Goal: Information Seeking & Learning: Understand process/instructions

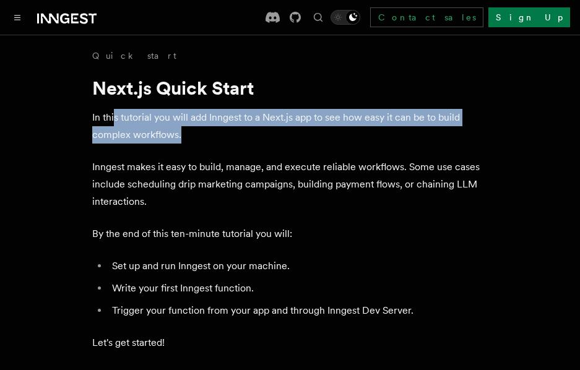
drag, startPoint x: 209, startPoint y: 128, endPoint x: 236, endPoint y: 134, distance: 27.3
click at [236, 134] on p "In this tutorial you will add Inngest to a Next.js app to see how easy it can b…" at bounding box center [290, 126] width 396 height 35
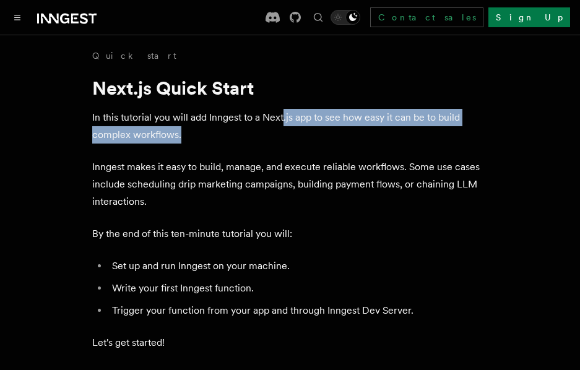
drag, startPoint x: 251, startPoint y: 138, endPoint x: 286, endPoint y: 100, distance: 51.7
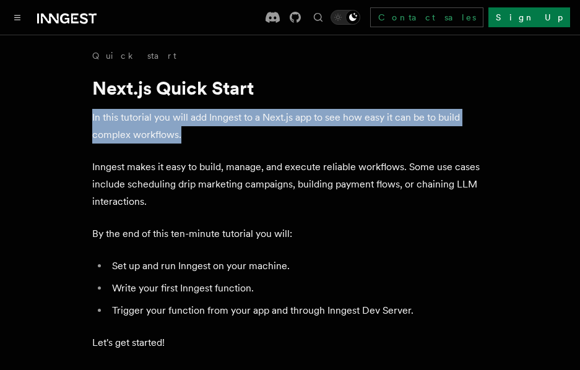
drag, startPoint x: 326, startPoint y: 125, endPoint x: 323, endPoint y: 139, distance: 13.8
click at [323, 139] on p "In this tutorial you will add Inngest to a Next.js app to see how easy it can b…" at bounding box center [290, 126] width 396 height 35
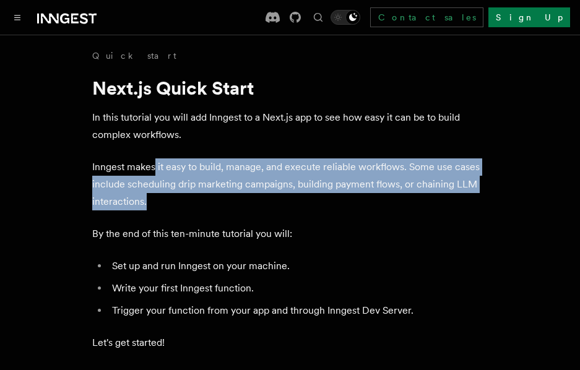
drag, startPoint x: 161, startPoint y: 149, endPoint x: 278, endPoint y: 194, distance: 125.5
click at [279, 195] on p "Inngest makes it easy to build, manage, and execute reliable workflows. Some us…" at bounding box center [290, 185] width 396 height 52
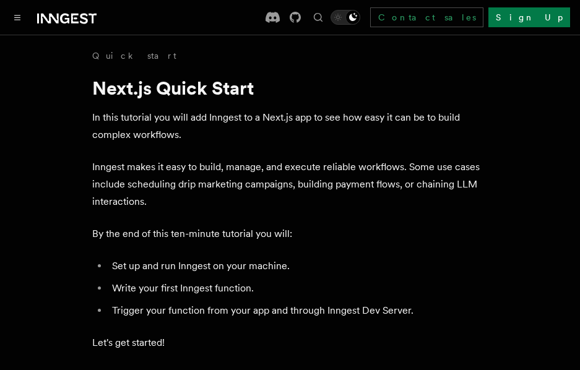
click at [106, 159] on p "Inngest makes it easy to build, manage, and execute reliable workflows. Some us…" at bounding box center [290, 185] width 396 height 52
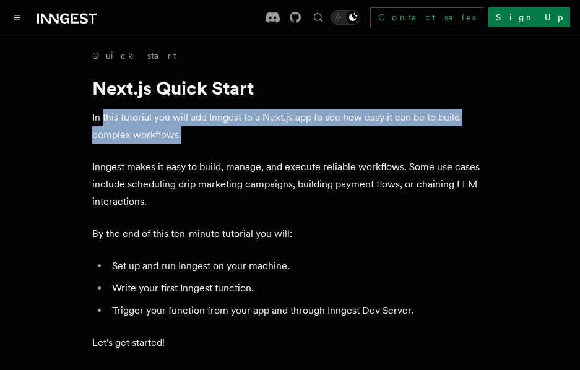
drag, startPoint x: 107, startPoint y: 115, endPoint x: 255, endPoint y: 141, distance: 150.4
click at [232, 136] on p "In this tutorial you will add Inngest to a Next.js app to see how easy it can b…" at bounding box center [290, 126] width 396 height 35
click at [255, 141] on p "In this tutorial you will add Inngest to a Next.js app to see how easy it can b…" at bounding box center [290, 126] width 396 height 35
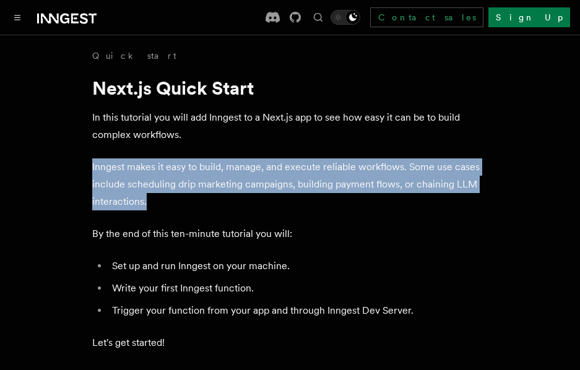
drag, startPoint x: 89, startPoint y: 168, endPoint x: 199, endPoint y: 197, distance: 114.6
click at [200, 199] on p "Inngest makes it easy to build, manage, and execute reliable workflows. Some us…" at bounding box center [290, 185] width 396 height 52
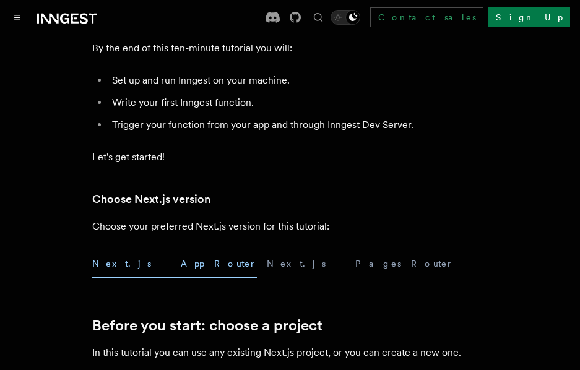
scroll to position [310, 0]
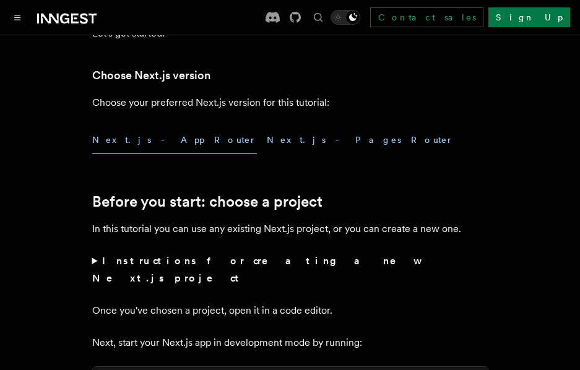
click at [267, 137] on button "Next.js - Pages Router" at bounding box center [360, 140] width 187 height 28
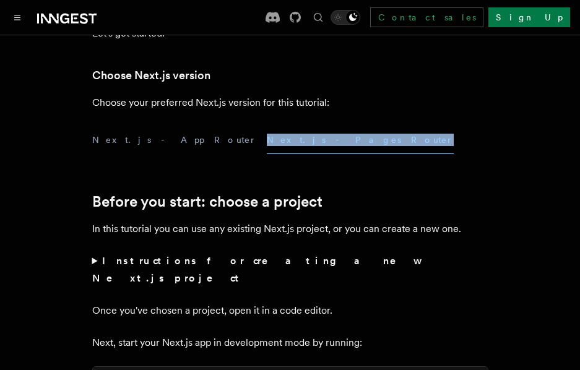
drag, startPoint x: 302, startPoint y: 137, endPoint x: 173, endPoint y: 147, distance: 129.2
click at [175, 142] on div "Next.js - App Router Next.js - Pages Router" at bounding box center [290, 140] width 396 height 28
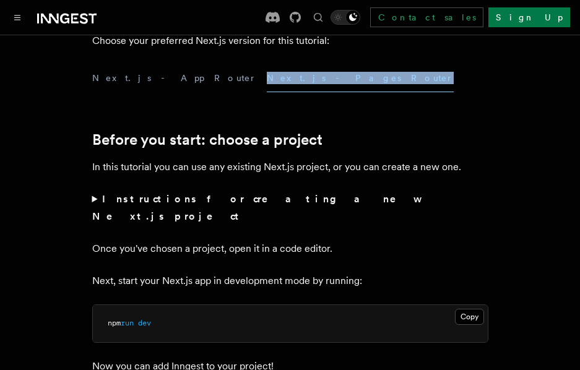
drag, startPoint x: 151, startPoint y: 74, endPoint x: 175, endPoint y: 74, distance: 24.2
click at [151, 74] on button "Next.js - App Router" at bounding box center [174, 78] width 165 height 28
click at [267, 73] on button "Next.js - Pages Router" at bounding box center [360, 78] width 187 height 28
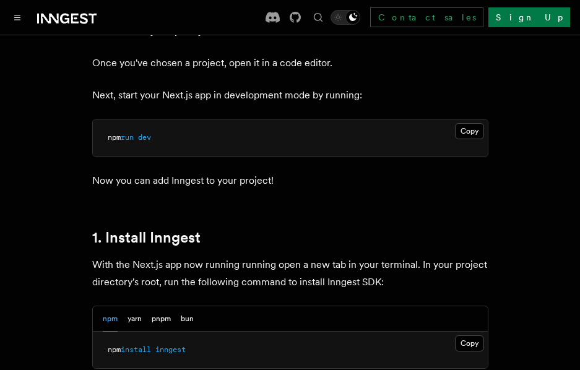
scroll to position [619, 0]
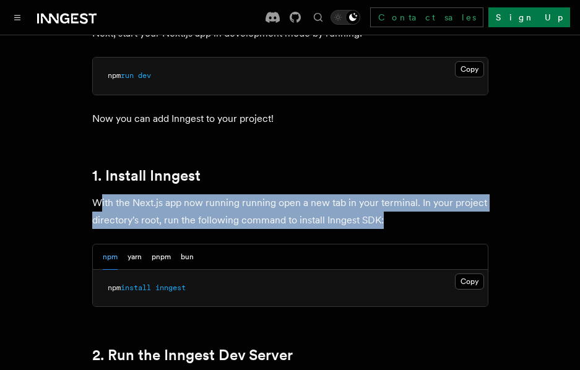
drag, startPoint x: 101, startPoint y: 185, endPoint x: 400, endPoint y: 198, distance: 299.4
click at [400, 198] on p "With the Next.js app now running running open a new tab in your terminal. In yo…" at bounding box center [290, 211] width 396 height 35
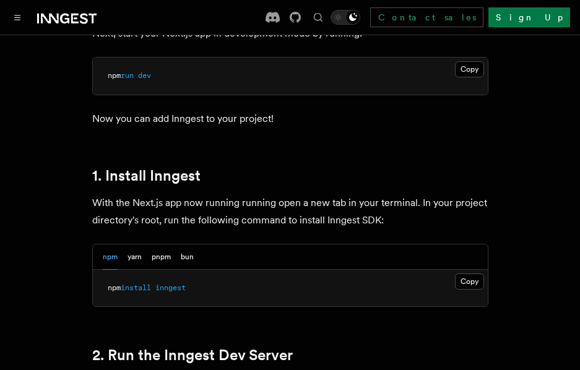
click at [176, 284] on span "inngest" at bounding box center [170, 288] width 30 height 9
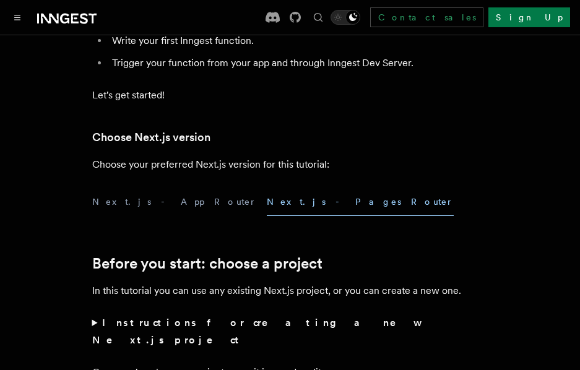
scroll to position [0, 0]
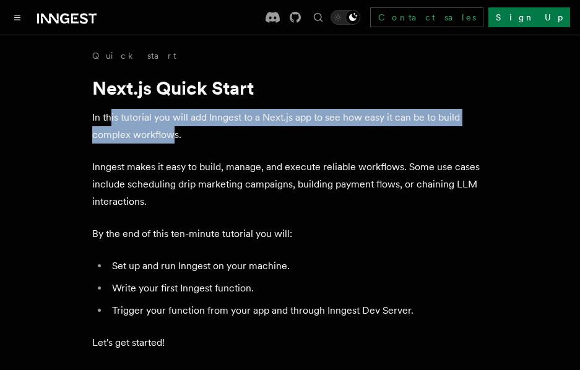
drag, startPoint x: 178, startPoint y: 112, endPoint x: 170, endPoint y: 133, distance: 22.2
click at [170, 133] on p "In this tutorial you will add Inngest to a Next.js app to see how easy it can b…" at bounding box center [290, 126] width 396 height 35
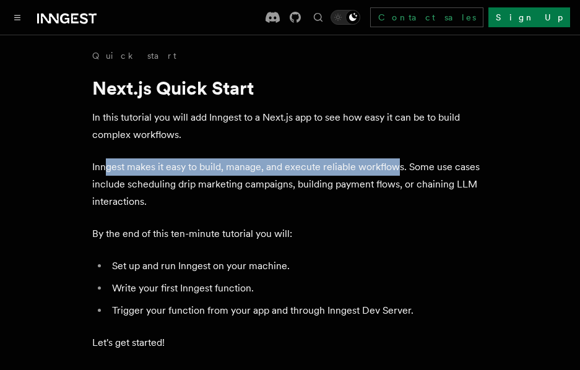
drag, startPoint x: 203, startPoint y: 164, endPoint x: 422, endPoint y: 164, distance: 219.2
click at [401, 167] on p "Inngest makes it easy to build, manage, and execute reliable workflows. Some us…" at bounding box center [290, 185] width 396 height 52
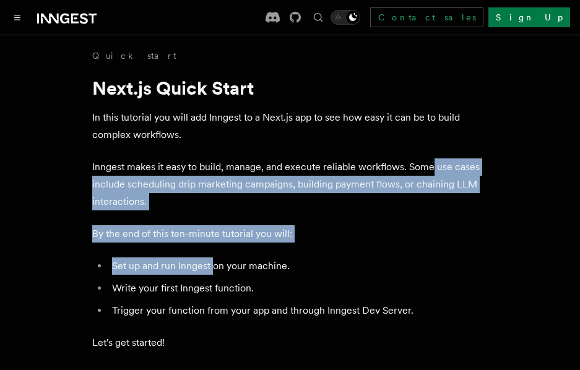
drag, startPoint x: 431, startPoint y: 163, endPoint x: 222, endPoint y: 247, distance: 225.1
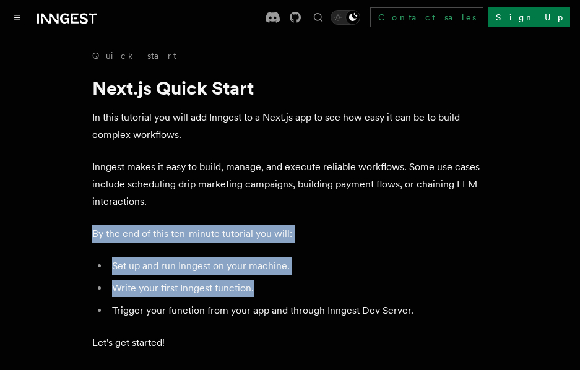
drag, startPoint x: 103, startPoint y: 234, endPoint x: 316, endPoint y: 295, distance: 221.5
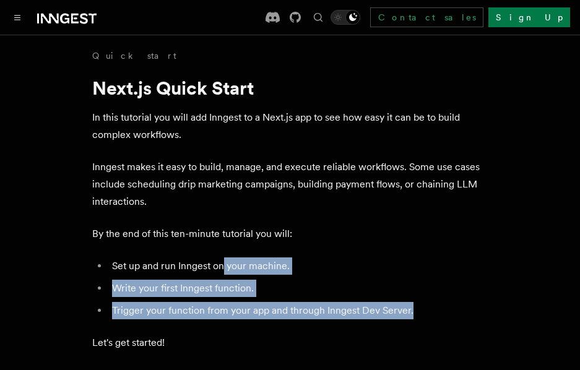
drag, startPoint x: 409, startPoint y: 311, endPoint x: 212, endPoint y: 259, distance: 203.7
click at [220, 261] on ul "Set up and run Inngest on your machine. Write your first Inngest function. Trig…" at bounding box center [290, 289] width 396 height 62
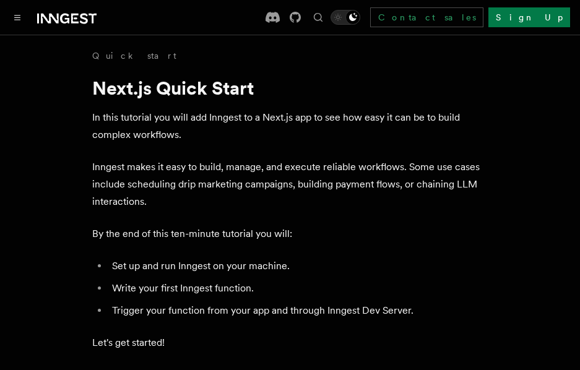
click at [210, 258] on li "Set up and run Inngest on your machine." at bounding box center [298, 266] width 380 height 17
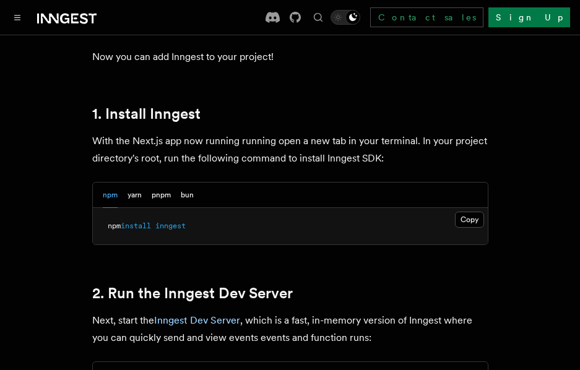
scroll to position [805, 0]
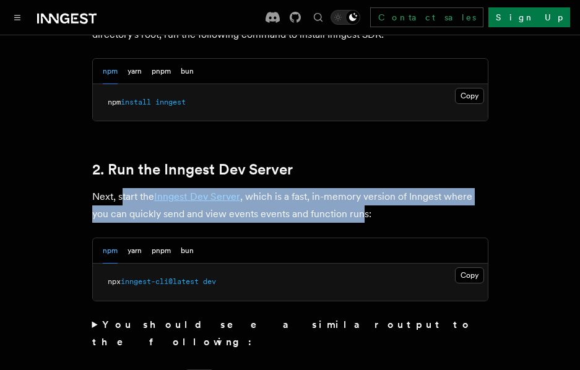
drag, startPoint x: 177, startPoint y: 180, endPoint x: 365, endPoint y: 190, distance: 187.9
click at [362, 190] on p "Next, start the Inngest Dev Server , which is a fast, in-memory version of Inng…" at bounding box center [290, 205] width 396 height 35
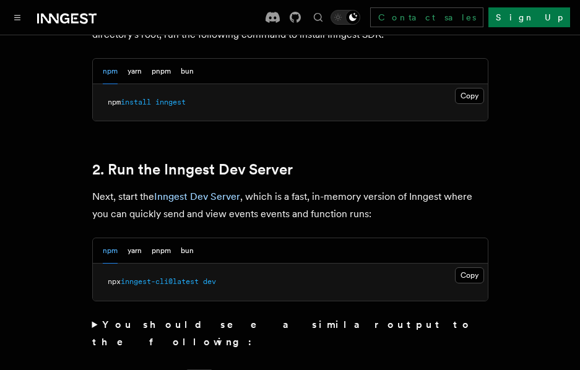
click at [368, 190] on p "Next, start the Inngest Dev Server , which is a fast, in-memory version of Inng…" at bounding box center [290, 205] width 396 height 35
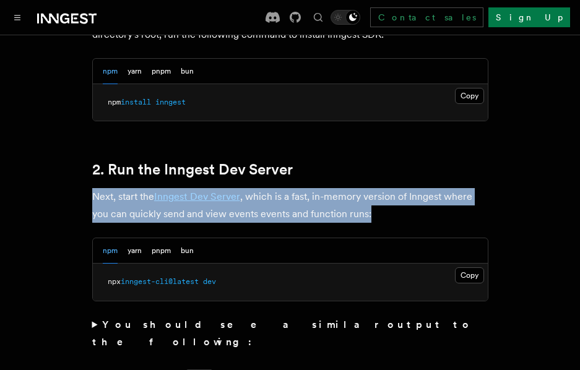
drag, startPoint x: 382, startPoint y: 194, endPoint x: 66, endPoint y: 178, distance: 316.3
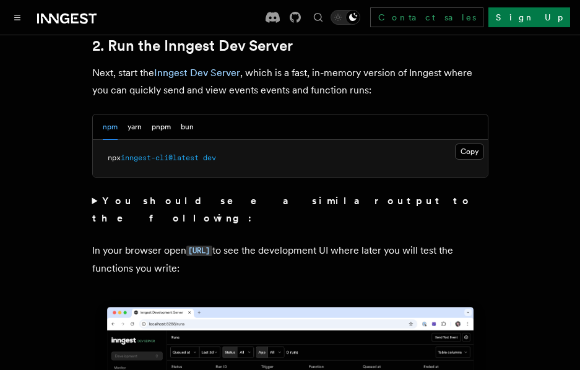
click at [134, 195] on strong "You should see a similar output to the following:" at bounding box center [282, 209] width 381 height 29
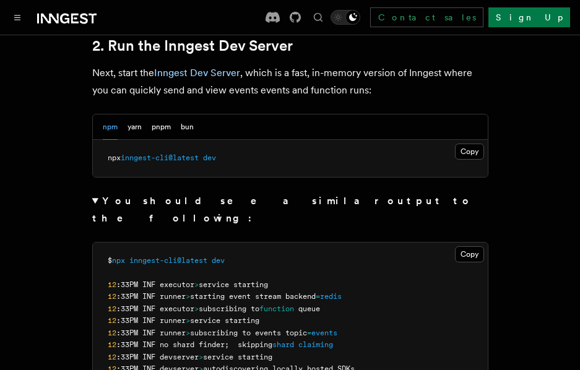
click at [111, 195] on strong "You should see a similar output to the following:" at bounding box center [282, 209] width 381 height 29
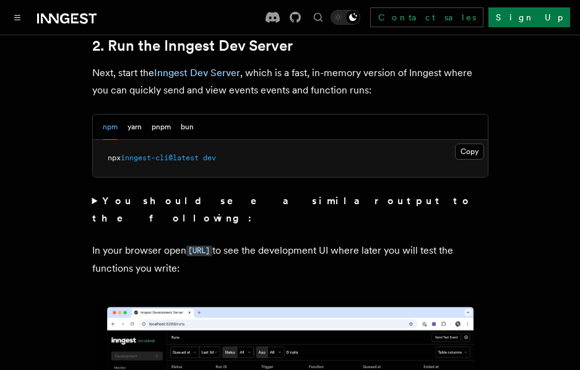
scroll to position [991, 0]
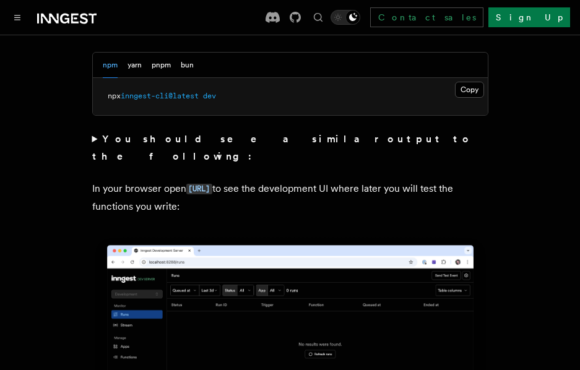
drag, startPoint x: 344, startPoint y: 154, endPoint x: 352, endPoint y: 172, distance: 19.7
click at [352, 180] on p "In your browser open [URL] to see the development UI where later you will test …" at bounding box center [290, 197] width 396 height 35
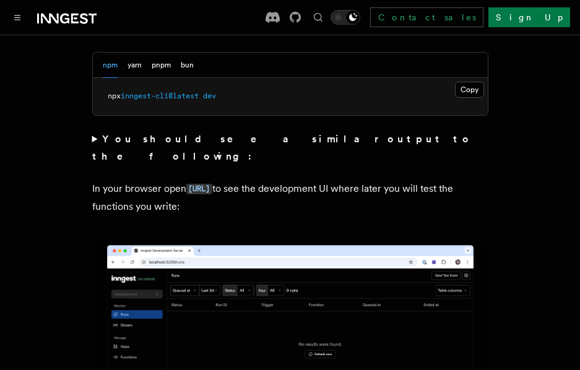
click at [352, 180] on p "In your browser open [URL] to see the development UI where later you will test …" at bounding box center [290, 197] width 396 height 35
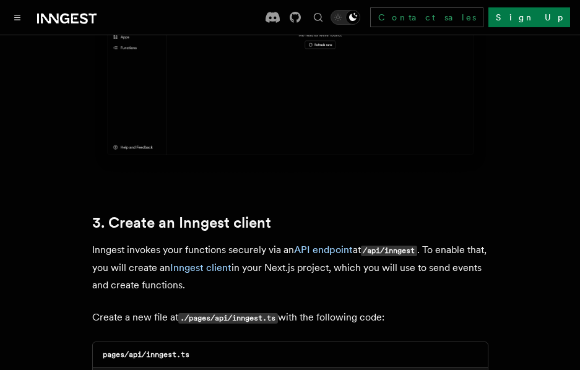
scroll to position [1363, 0]
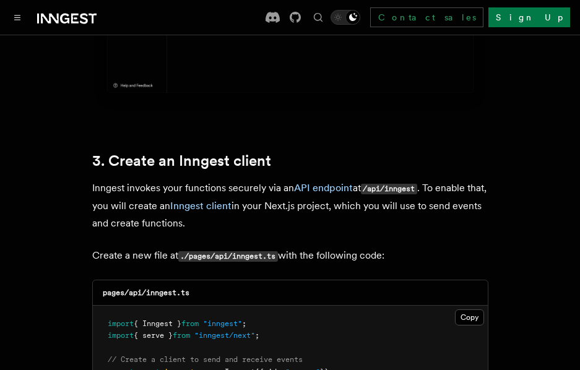
drag, startPoint x: 137, startPoint y: 152, endPoint x: 305, endPoint y: 183, distance: 170.7
click at [305, 183] on p "Inngest invokes your functions securely via an API endpoint at /api/inngest . T…" at bounding box center [290, 206] width 396 height 53
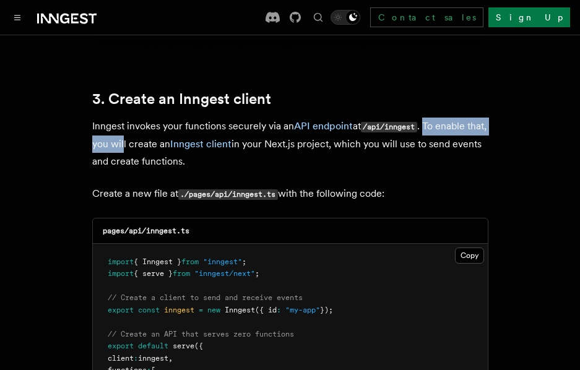
drag, startPoint x: 429, startPoint y: 90, endPoint x: 155, endPoint y: 111, distance: 273.9
click at [149, 118] on p "Inngest invokes your functions securely via an API endpoint at /api/inngest . T…" at bounding box center [290, 144] width 396 height 53
click at [142, 118] on p "Inngest invokes your functions securely via an API endpoint at /api/inngest . T…" at bounding box center [290, 144] width 396 height 53
drag, startPoint x: 255, startPoint y: 109, endPoint x: 237, endPoint y: 123, distance: 22.4
click at [237, 123] on p "Inngest invokes your functions securely via an API endpoint at /api/inngest . T…" at bounding box center [290, 144] width 396 height 53
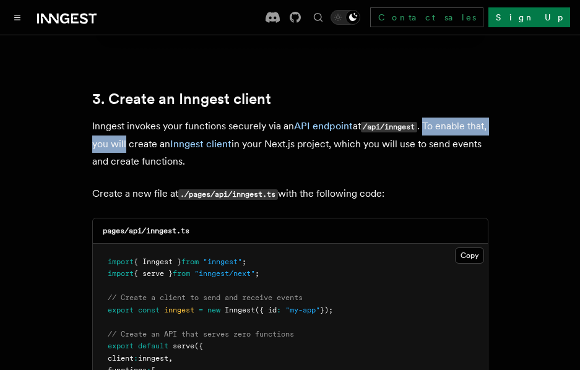
scroll to position [1548, 0]
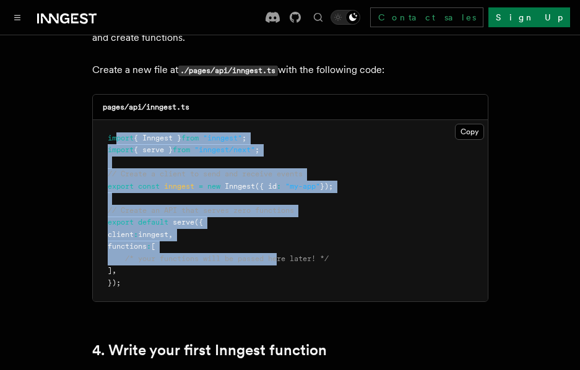
drag, startPoint x: 115, startPoint y: 98, endPoint x: 282, endPoint y: 227, distance: 210.6
click at [281, 226] on pre "import { Inngest } from "inngest" ; import { serve } from "inngest/next" ; // C…" at bounding box center [290, 211] width 395 height 182
click at [282, 255] on span "/* your functions will be passed here later! */" at bounding box center [227, 259] width 204 height 9
drag, startPoint x: 367, startPoint y: 152, endPoint x: 345, endPoint y: 135, distance: 28.2
click at [345, 135] on pre "import { Inngest } from "inngest" ; import { serve } from "inngest/next" ; // C…" at bounding box center [290, 211] width 395 height 182
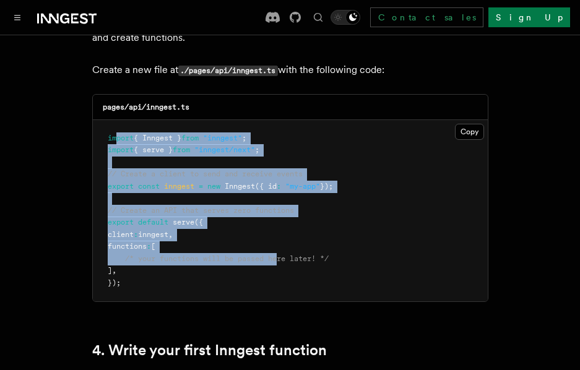
drag, startPoint x: 343, startPoint y: 134, endPoint x: 319, endPoint y: 130, distance: 24.5
click at [342, 134] on pre "import { Inngest } from "inngest" ; import { serve } from "inngest/next" ; // C…" at bounding box center [290, 211] width 395 height 182
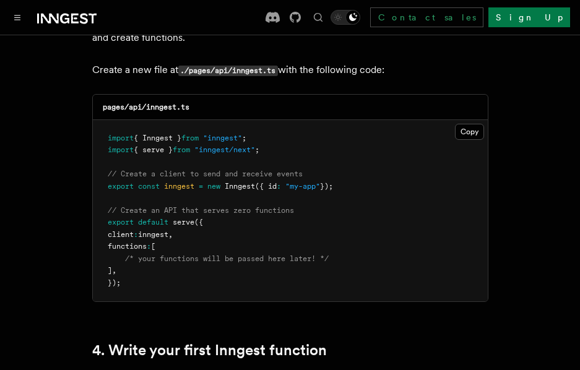
click at [319, 130] on pre "import { Inngest } from "inngest" ; import { serve } from "inngest/next" ; // C…" at bounding box center [290, 211] width 395 height 182
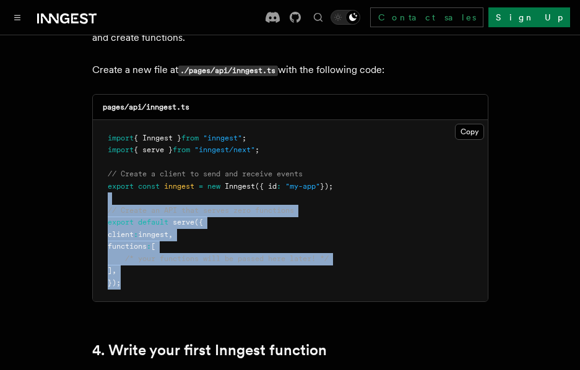
drag, startPoint x: 207, startPoint y: 168, endPoint x: 263, endPoint y: 256, distance: 103.9
click at [263, 256] on pre "import { Inngest } from "inngest" ; import { serve } from "inngest/next" ; // C…" at bounding box center [290, 211] width 395 height 182
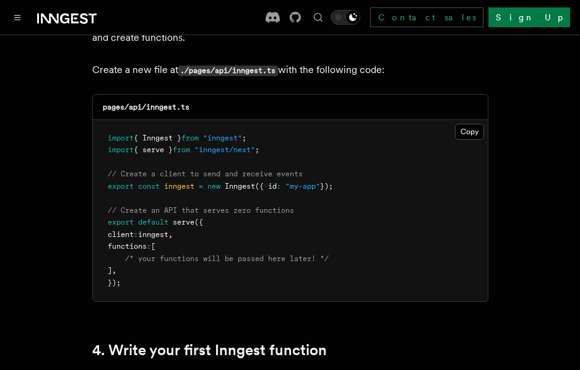
scroll to position [1672, 0]
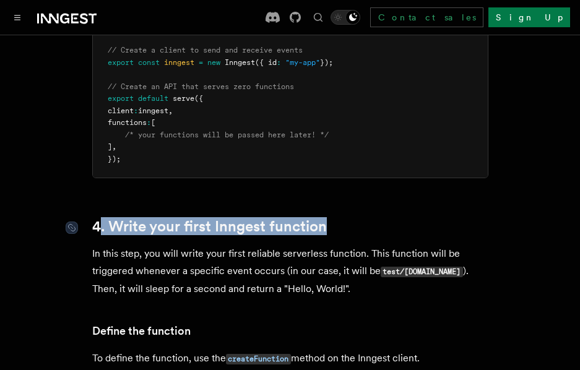
drag, startPoint x: 328, startPoint y: 196, endPoint x: 103, endPoint y: 197, distance: 225.4
click at [103, 218] on h2 "4. Write your first Inngest function" at bounding box center [290, 226] width 396 height 17
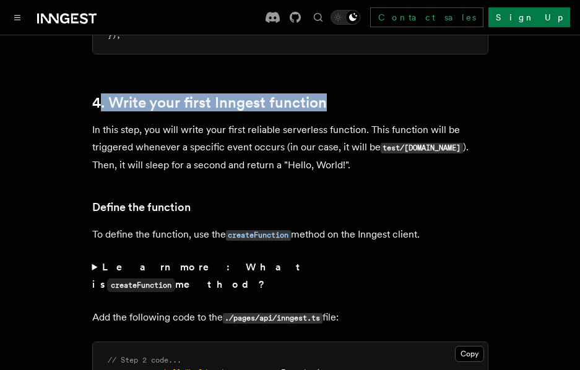
scroll to position [1920, 0]
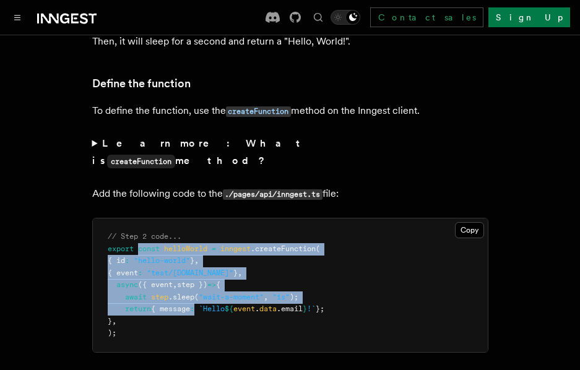
drag, startPoint x: 139, startPoint y: 195, endPoint x: 207, endPoint y: 264, distance: 96.8
click at [203, 259] on code "// Step 2 code... export const helloWorld = inngest .createFunction ( { id : "h…" at bounding box center [216, 284] width 217 height 105
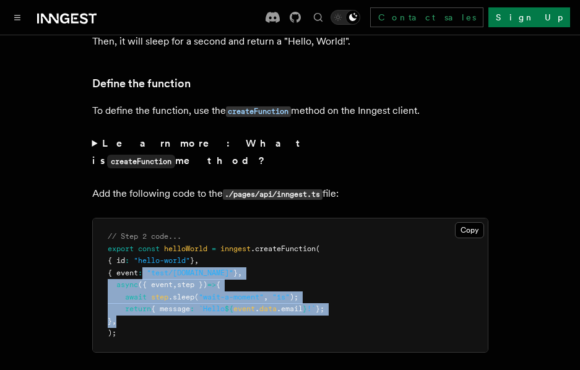
drag, startPoint x: 218, startPoint y: 273, endPoint x: 149, endPoint y: 219, distance: 87.3
click at [151, 220] on pre "// Step 2 code... export const helloWorld = inngest .createFunction ( { id : "h…" at bounding box center [290, 286] width 395 height 134
drag, startPoint x: 134, startPoint y: 210, endPoint x: 204, endPoint y: 248, distance: 80.1
click at [190, 237] on code "// Step 2 code... export const helloWorld = inngest .createFunction ( { id : "h…" at bounding box center [216, 284] width 217 height 105
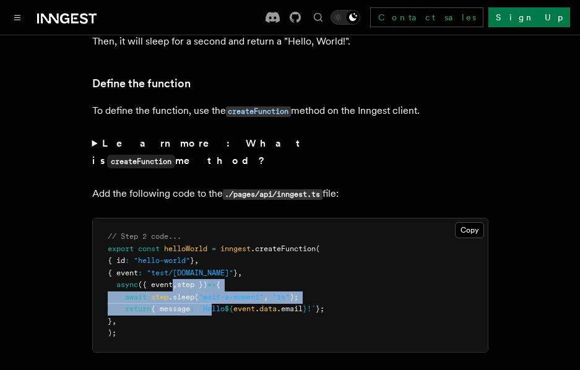
drag, startPoint x: 219, startPoint y: 263, endPoint x: 160, endPoint y: 224, distance: 70.3
click at [168, 231] on pre "// Step 2 code... export const helloWorld = inngest .createFunction ( { id : "h…" at bounding box center [290, 286] width 395 height 134
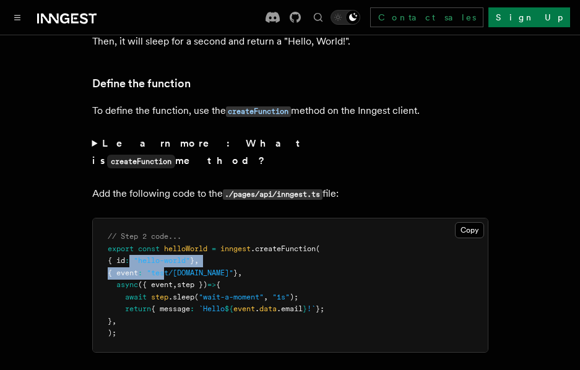
drag, startPoint x: 140, startPoint y: 209, endPoint x: 195, endPoint y: 227, distance: 58.0
click at [183, 232] on code "// Step 2 code... export const helloWorld = inngest .createFunction ( { id : "h…" at bounding box center [216, 284] width 217 height 105
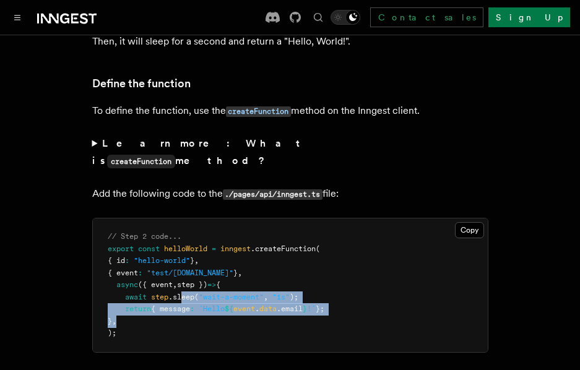
drag, startPoint x: 233, startPoint y: 266, endPoint x: 146, endPoint y: 214, distance: 101.6
click at [183, 239] on pre "// Step 2 code... export const helloWorld = inngest .createFunction ( { id : "h…" at bounding box center [290, 286] width 395 height 134
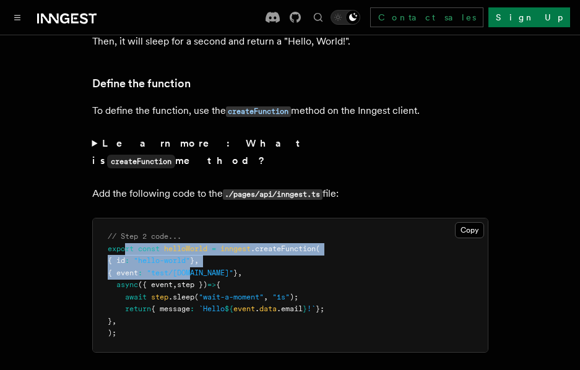
drag, startPoint x: 136, startPoint y: 209, endPoint x: 227, endPoint y: 229, distance: 92.7
click at [205, 224] on pre "// Step 2 code... export const helloWorld = inngest .createFunction ( { id : "h…" at bounding box center [290, 286] width 395 height 134
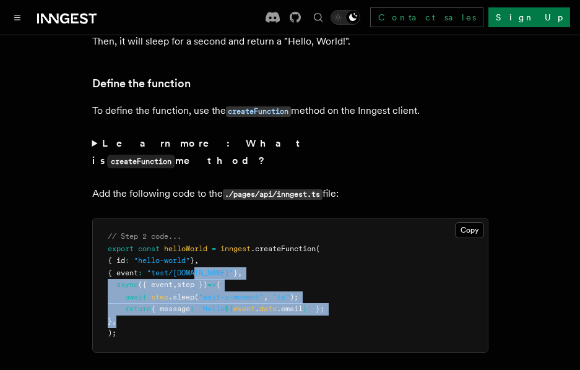
drag, startPoint x: 271, startPoint y: 263, endPoint x: 179, endPoint y: 211, distance: 106.2
click at [198, 220] on pre "// Step 2 code... export const helloWorld = inngest .createFunction ( { id : "h…" at bounding box center [290, 286] width 395 height 134
drag, startPoint x: 171, startPoint y: 204, endPoint x: 240, endPoint y: 246, distance: 80.9
click at [232, 242] on code "// Step 2 code... export const helloWorld = inngest .createFunction ( { id : "h…" at bounding box center [216, 284] width 217 height 105
drag, startPoint x: 260, startPoint y: 274, endPoint x: 140, endPoint y: 194, distance: 144.3
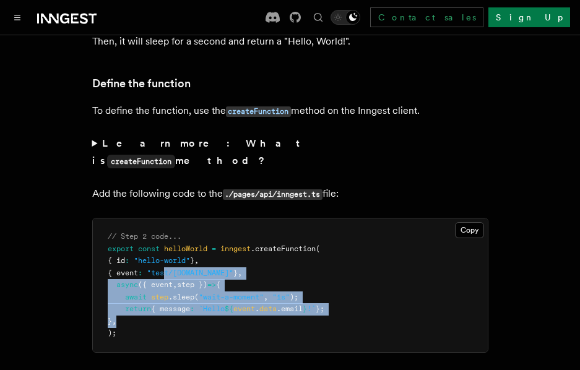
click at [173, 219] on pre "// Step 2 code... export const helloWorld = inngest .createFunction ( { id : "h…" at bounding box center [290, 286] width 395 height 134
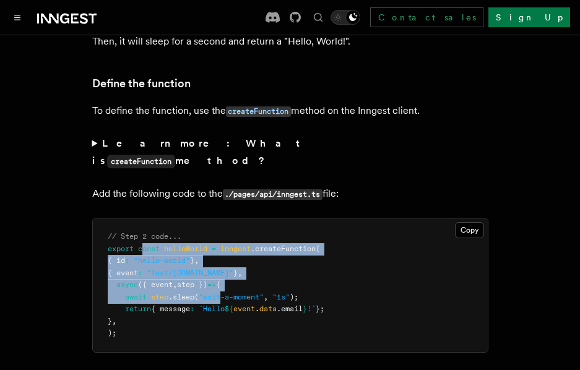
drag, startPoint x: 213, startPoint y: 234, endPoint x: 235, endPoint y: 248, distance: 25.9
click at [233, 247] on code "// Step 2 code... export const helloWorld = inngest .createFunction ( { id : "h…" at bounding box center [216, 284] width 217 height 105
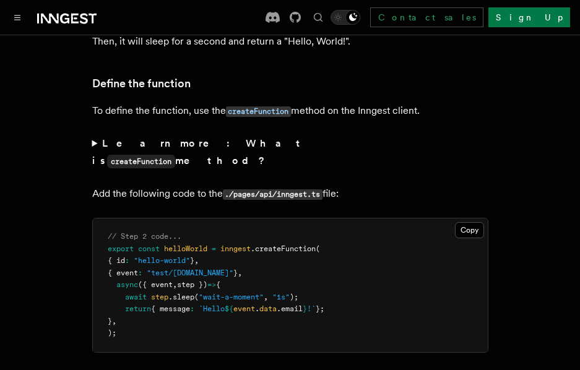
click at [266, 266] on pre "// Step 2 code... export const helloWorld = inngest .createFunction ( { id : "h…" at bounding box center [290, 286] width 395 height 134
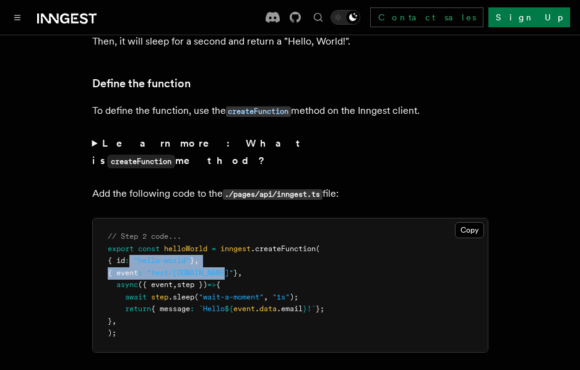
drag, startPoint x: 138, startPoint y: 210, endPoint x: 237, endPoint y: 221, distance: 99.7
click at [237, 232] on code "// Step 2 code... export const helloWorld = inngest .createFunction ( { id : "h…" at bounding box center [216, 284] width 217 height 105
drag, startPoint x: 126, startPoint y: 246, endPoint x: 367, endPoint y: 258, distance: 241.9
click at [371, 257] on pre "// Step 2 code... export const helloWorld = inngest .createFunction ( { id : "h…" at bounding box center [290, 286] width 395 height 134
click at [213, 305] on span "`Hello" at bounding box center [212, 309] width 26 height 9
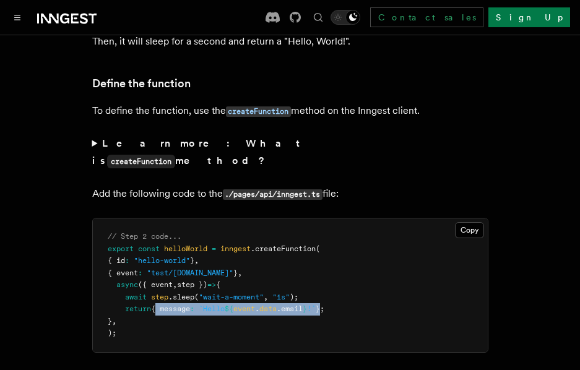
drag, startPoint x: 170, startPoint y: 259, endPoint x: 335, endPoint y: 262, distance: 164.8
click at [335, 262] on pre "// Step 2 code... export const helloWorld = inngest .createFunction ( { id : "h…" at bounding box center [290, 286] width 395 height 134
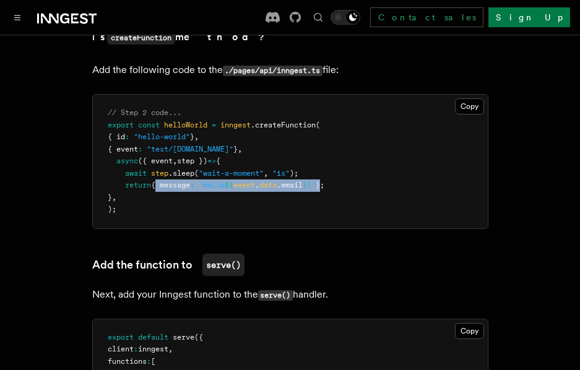
scroll to position [2106, 0]
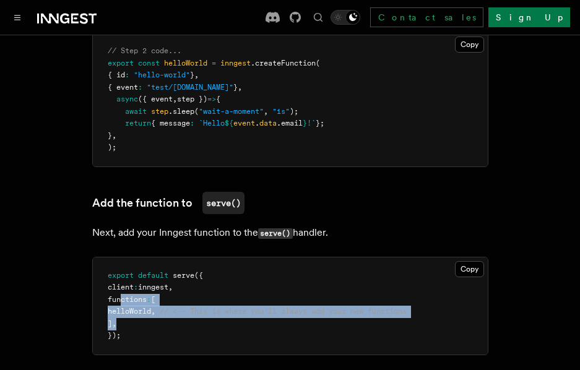
drag, startPoint x: 129, startPoint y: 253, endPoint x: 179, endPoint y: 268, distance: 52.1
click at [178, 268] on pre "export default serve ({ client : inngest , functions : [ helloWorld , // <-- Th…" at bounding box center [290, 306] width 395 height 97
click at [179, 268] on pre "export default serve ({ client : inngest , functions : [ helloWorld , // <-- Th…" at bounding box center [290, 306] width 395 height 97
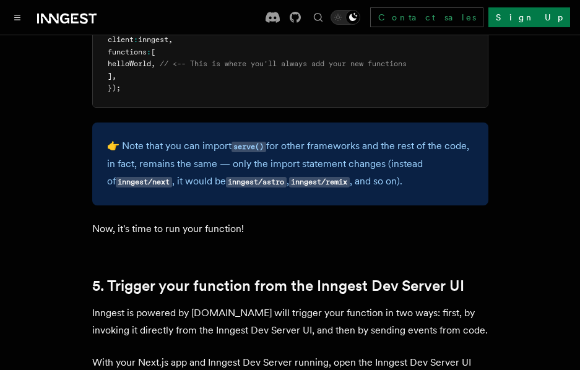
scroll to position [2415, 0]
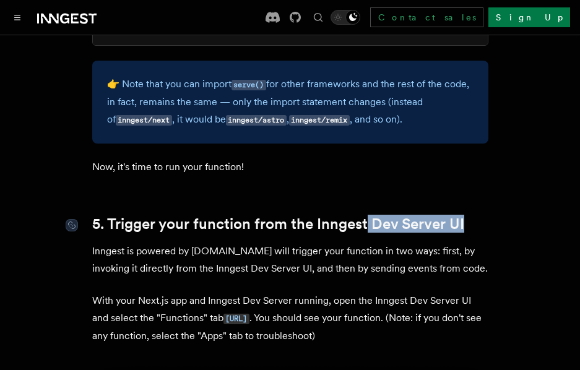
drag, startPoint x: 445, startPoint y: 176, endPoint x: 367, endPoint y: 171, distance: 78.8
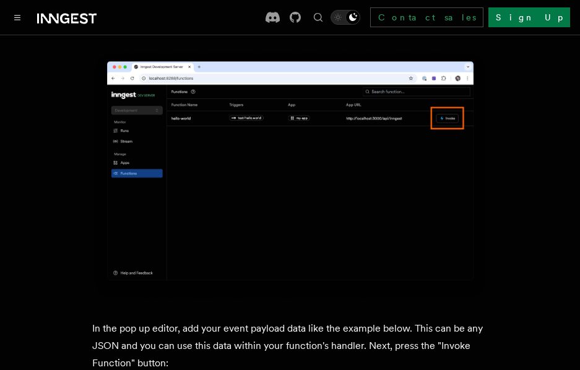
scroll to position [3159, 0]
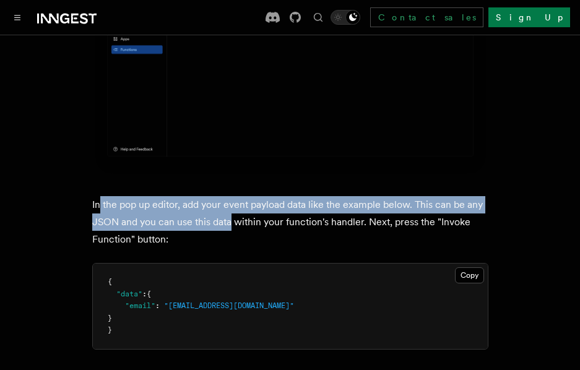
drag, startPoint x: 160, startPoint y: 149, endPoint x: 93, endPoint y: 142, distance: 67.2
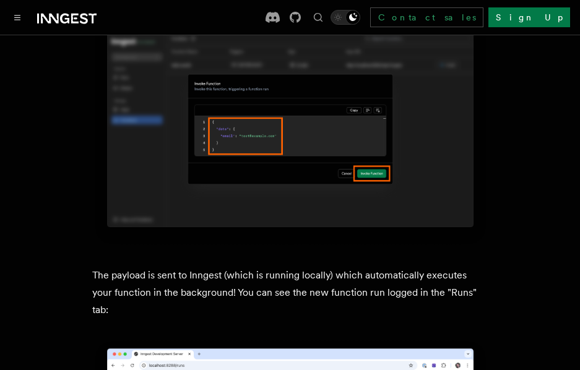
scroll to position [3592, 0]
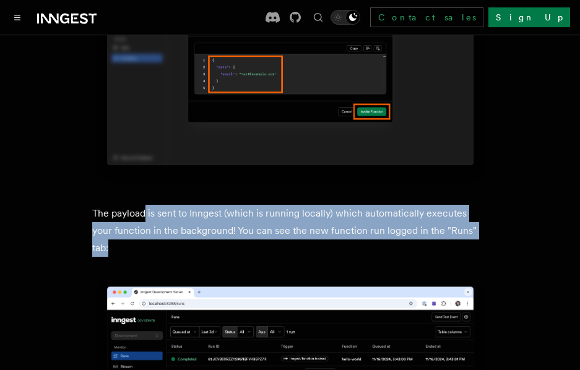
drag, startPoint x: 224, startPoint y: 155, endPoint x: 475, endPoint y: 173, distance: 251.5
click at [475, 173] on article "Quick start Next.js Quick Start In this tutorial you will add Inngest to a Next…" at bounding box center [290, 182] width 551 height 7450
click at [475, 205] on p "The payload is sent to Inngest (which is running locally) which automatically e…" at bounding box center [290, 231] width 396 height 52
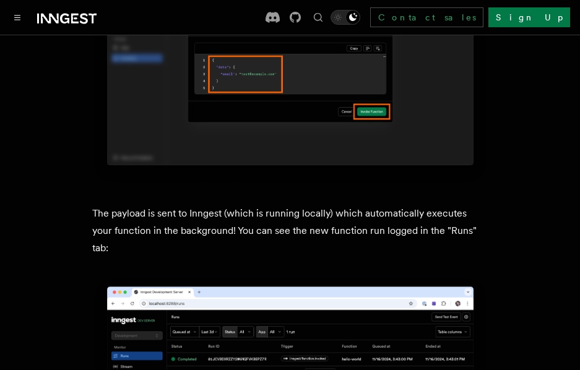
click at [475, 205] on p "The payload is sent to Inngest (which is running locally) which automatically e…" at bounding box center [290, 231] width 396 height 52
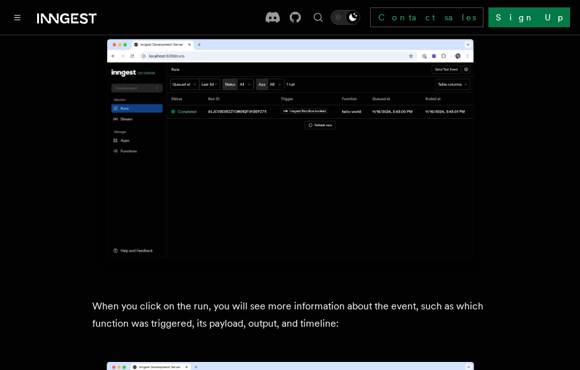
scroll to position [3964, 0]
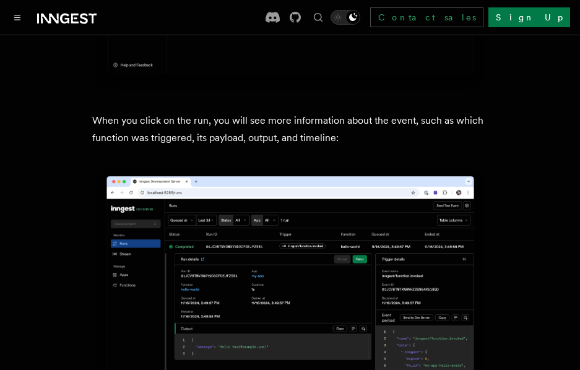
drag, startPoint x: 217, startPoint y: 69, endPoint x: 355, endPoint y: 83, distance: 138.8
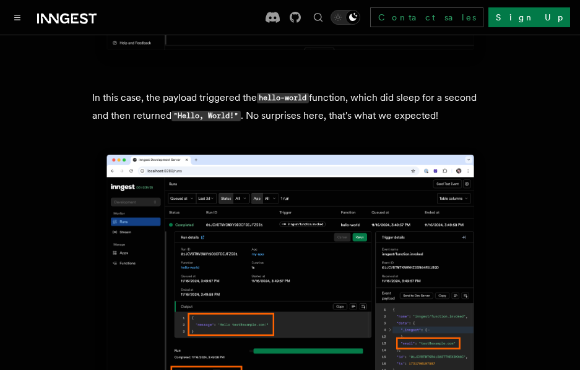
scroll to position [4273, 0]
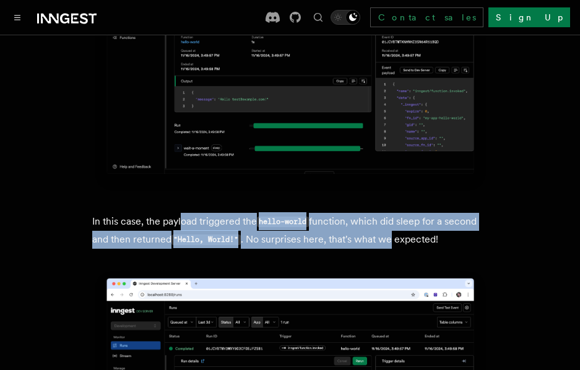
drag, startPoint x: 233, startPoint y: 152, endPoint x: 447, endPoint y: 175, distance: 214.2
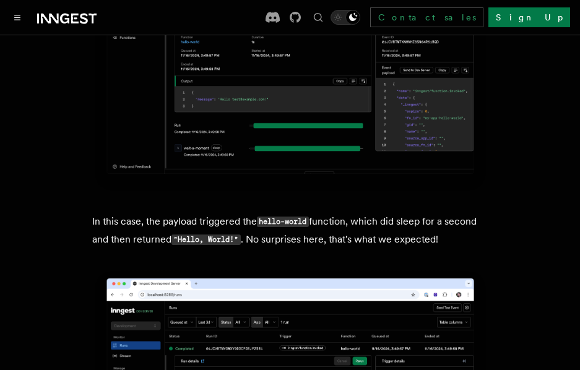
click at [448, 213] on p "In this case, the payload triggered the hello-world function, which did sleep f…" at bounding box center [290, 231] width 396 height 36
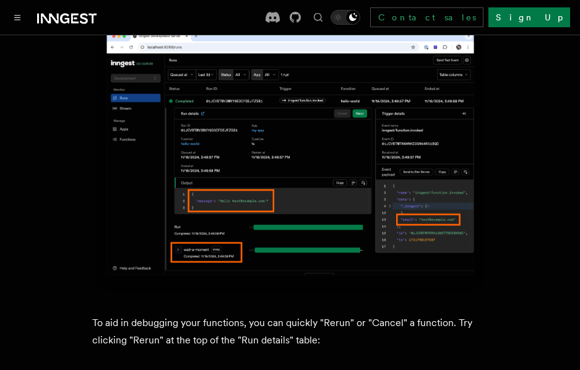
scroll to position [4645, 0]
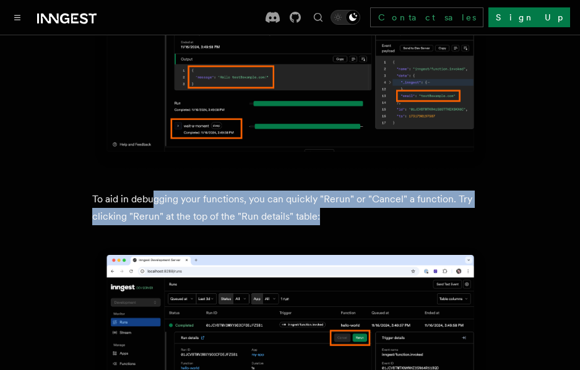
drag, startPoint x: 335, startPoint y: 148, endPoint x: 142, endPoint y: 123, distance: 194.9
click at [146, 191] on p "To aid in debugging your functions, you can quickly "Rerun" or "Cancel" a funct…" at bounding box center [290, 208] width 396 height 35
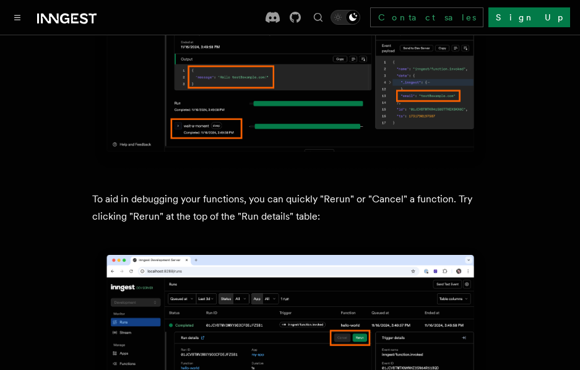
click at [132, 191] on p "To aid in debugging your functions, you can quickly "Rerun" or "Cancel" a funct…" at bounding box center [290, 208] width 396 height 35
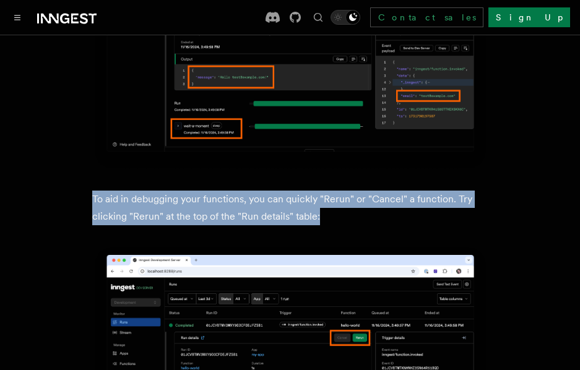
drag, startPoint x: 90, startPoint y: 123, endPoint x: 334, endPoint y: 149, distance: 246.1
click at [334, 191] on p "To aid in debugging your functions, you can quickly "Rerun" or "Cancel" a funct…" at bounding box center [290, 208] width 396 height 35
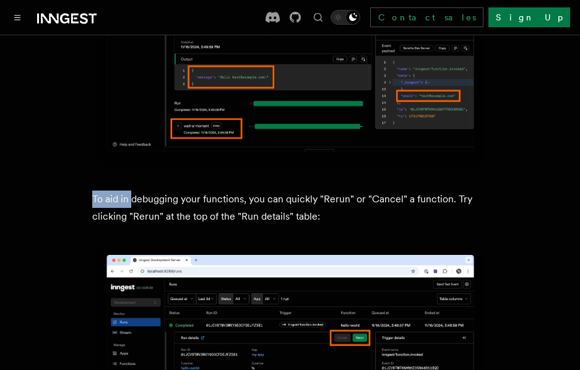
drag, startPoint x: 333, startPoint y: 149, endPoint x: 136, endPoint y: 119, distance: 199.9
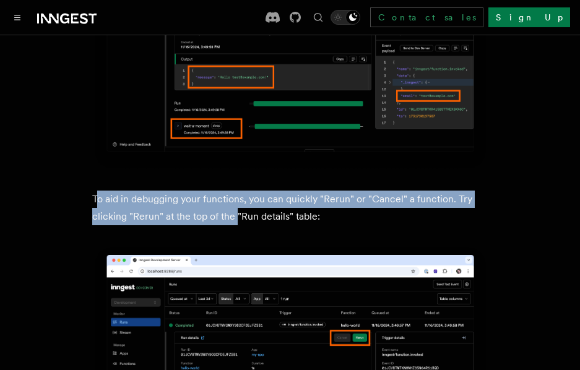
drag, startPoint x: 105, startPoint y: 121, endPoint x: 279, endPoint y: 147, distance: 176.1
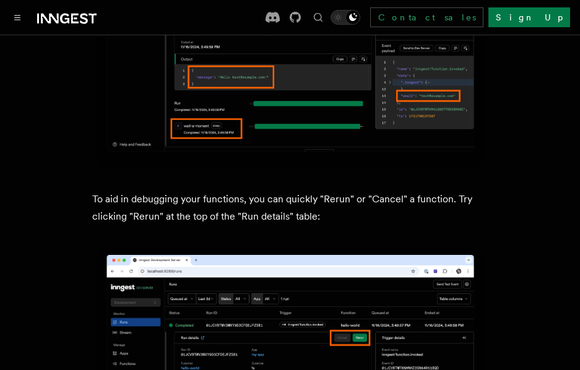
click at [294, 191] on p "To aid in debugging your functions, you can quickly "Rerun" or "Cancel" a funct…" at bounding box center [290, 208] width 396 height 35
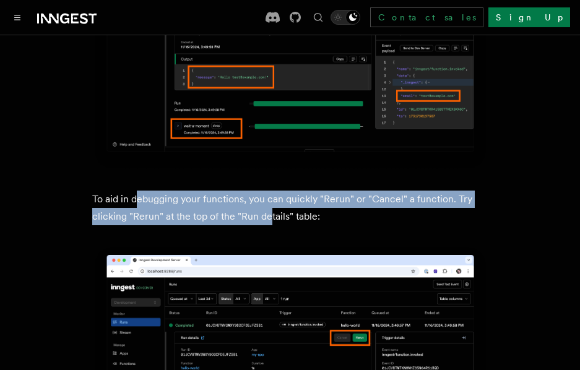
drag
click at [133, 191] on p "To aid in debugging your functions, you can quickly "Rerun" or "Cancel" a funct…" at bounding box center [290, 208] width 396 height 35
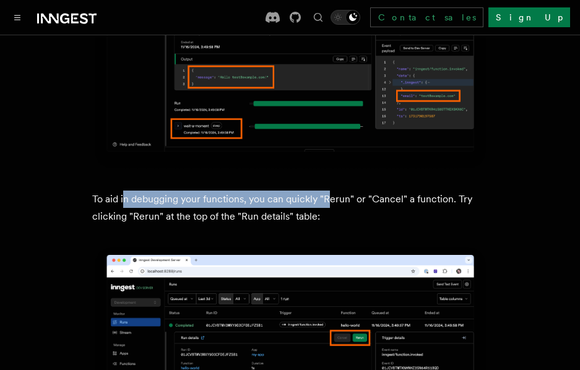
click at [334, 191] on p "To aid in debugging your functions, you can quickly "Rerun" or "Cancel" a funct…" at bounding box center [290, 208] width 396 height 35
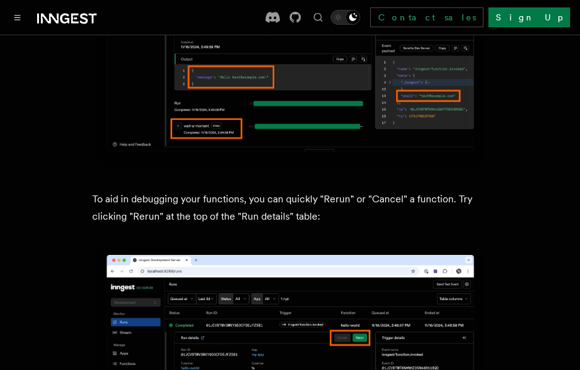
click at [347, 191] on p "To aid in debugging your functions, you can quickly "Rerun" or "Cancel" a funct…" at bounding box center [290, 208] width 396 height 35
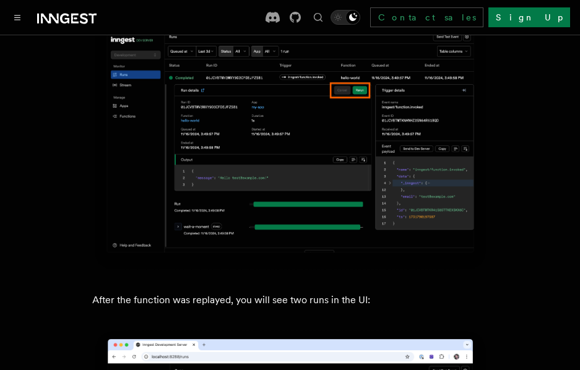
scroll to position [5016, 0]
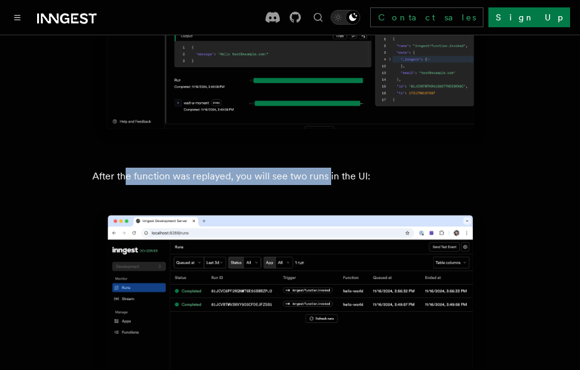
click at [331, 168] on p "After the function was replayed, you will see two runs in the UI:" at bounding box center [290, 176] width 396 height 17
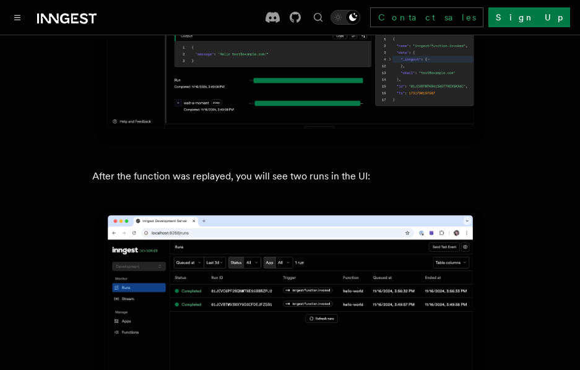
click at [344, 168] on p "After the function was replayed, you will see two runs in the UI:" at bounding box center [290, 176] width 396 height 17
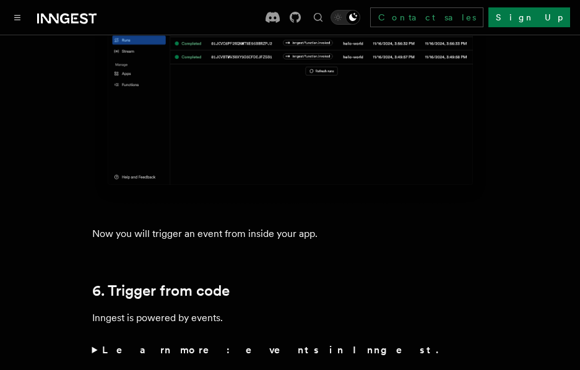
scroll to position [5388, 0]
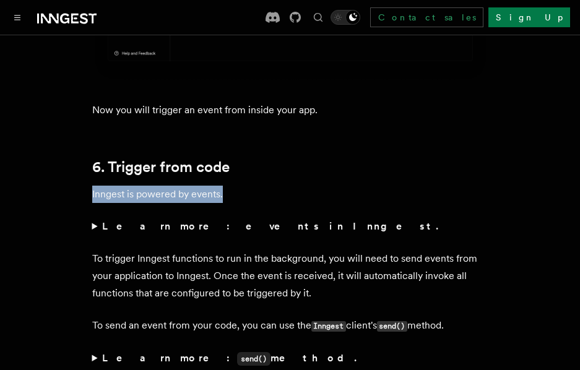
click at [332, 186] on p "Inngest is powered by events." at bounding box center [290, 194] width 396 height 17
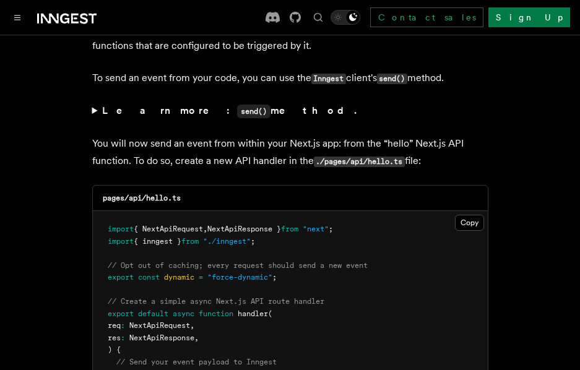
scroll to position [5760, 0]
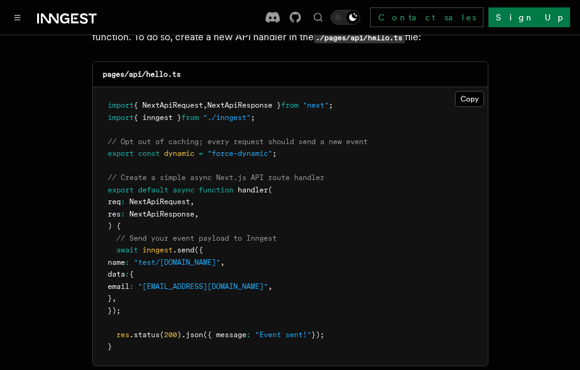
click at [272, 245] on pre "import { NextApiRequest , NextApiResponse } from "next" ; import { inngest } fr…" at bounding box center [290, 226] width 395 height 279
click at [267, 246] on pre "import { NextApiRequest , NextApiResponse } from "next" ; import { inngest } fr…" at bounding box center [290, 226] width 395 height 279
click at [214, 160] on pre "import { NextApiRequest , NextApiResponse } from "next" ; import { inngest } fr…" at bounding box center [290, 226] width 395 height 279
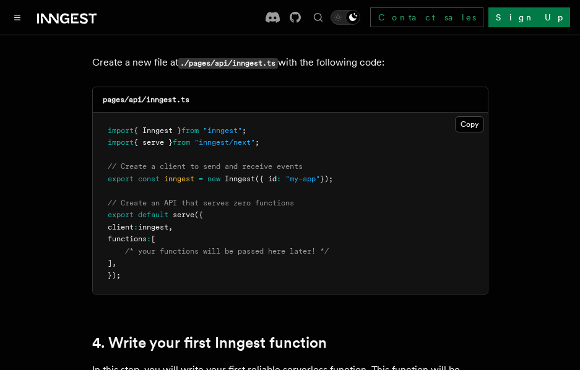
scroll to position [0, 0]
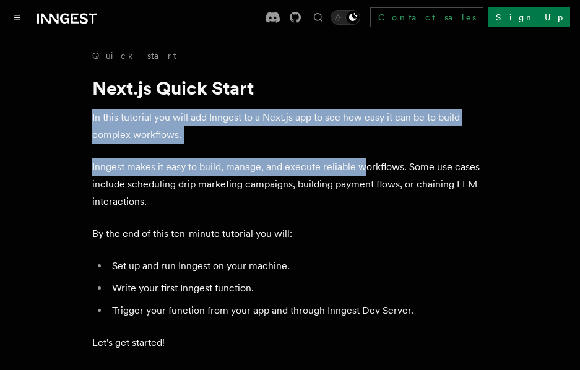
click at [304, 84] on h1 "Next.js Quick Start" at bounding box center [290, 88] width 396 height 22
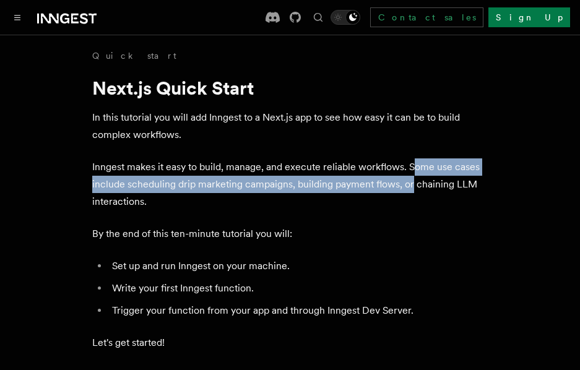
click at [402, 170] on p "Inngest makes it easy to build, manage, and execute reliable workflows. Some us…" at bounding box center [290, 185] width 396 height 52
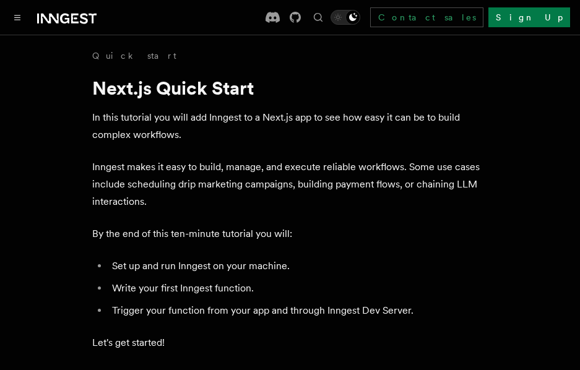
click at [373, 136] on p "In this tutorial you will add Inngest to a Next.js app to see how easy it can b…" at bounding box center [290, 126] width 396 height 35
